Goal: Information Seeking & Learning: Learn about a topic

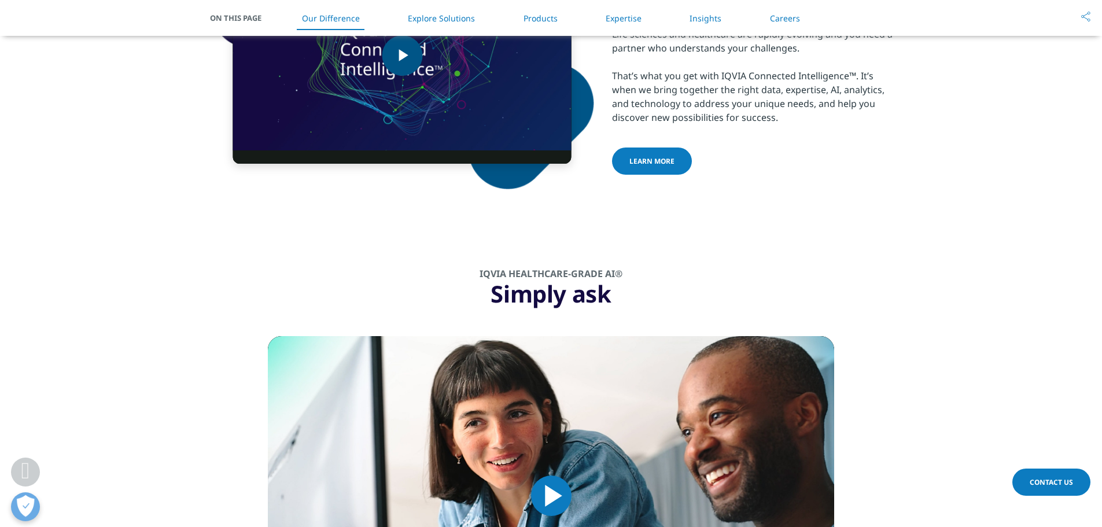
scroll to position [810, 0]
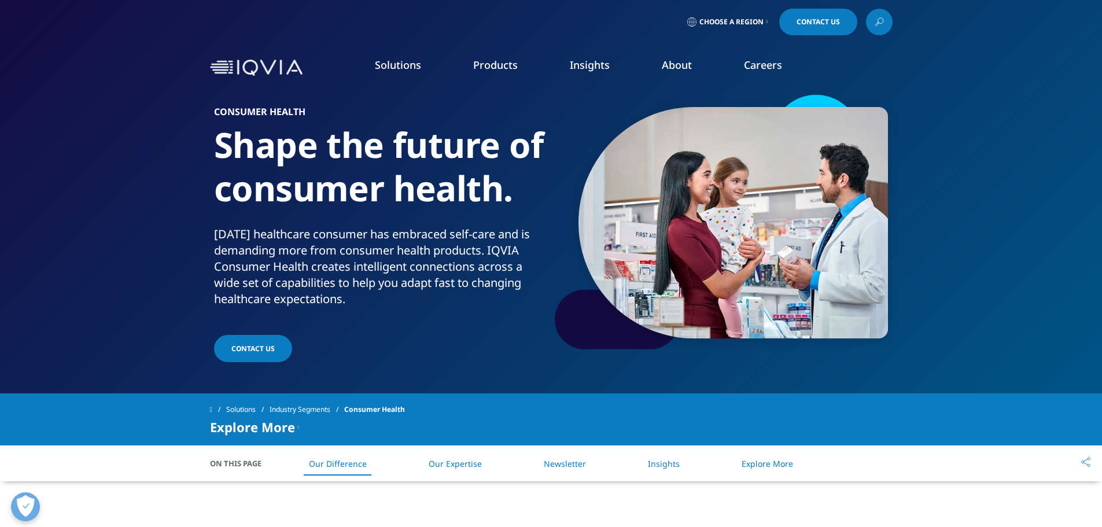
click at [125, 276] on link "Patient Engagement Suite" at bounding box center [149, 273] width 200 height 13
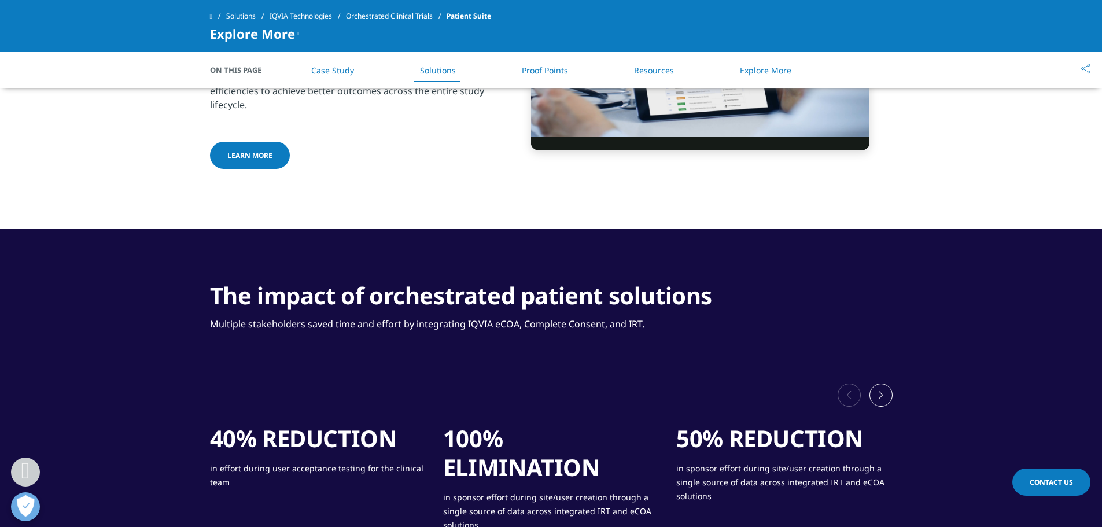
scroll to position [1157, 0]
